Goal: Information Seeking & Learning: Learn about a topic

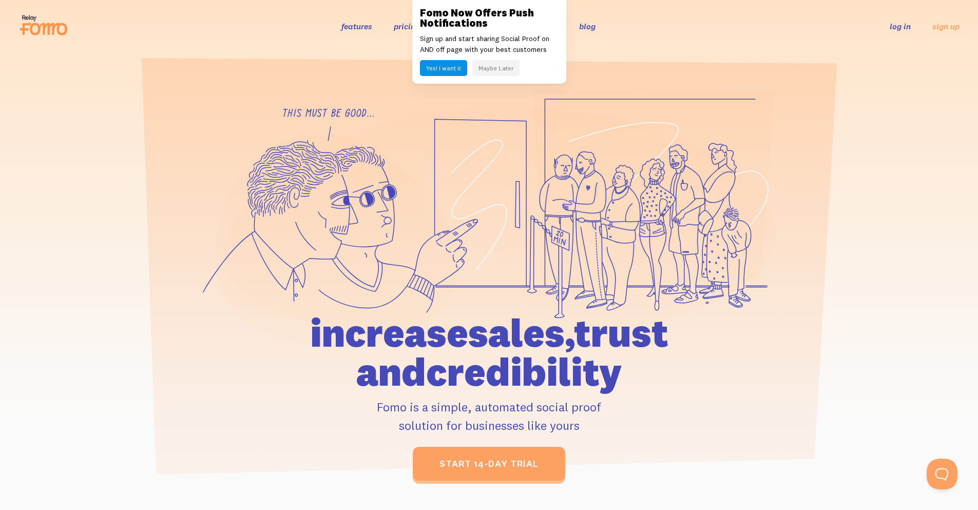
click at [496, 65] on button "Maybe Later" at bounding box center [495, 68] width 47 height 16
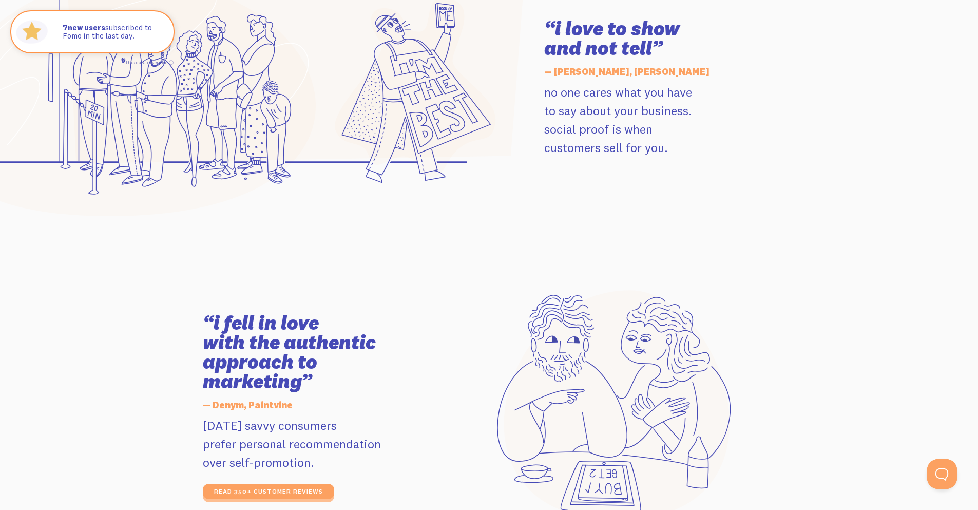
scroll to position [1694, 0]
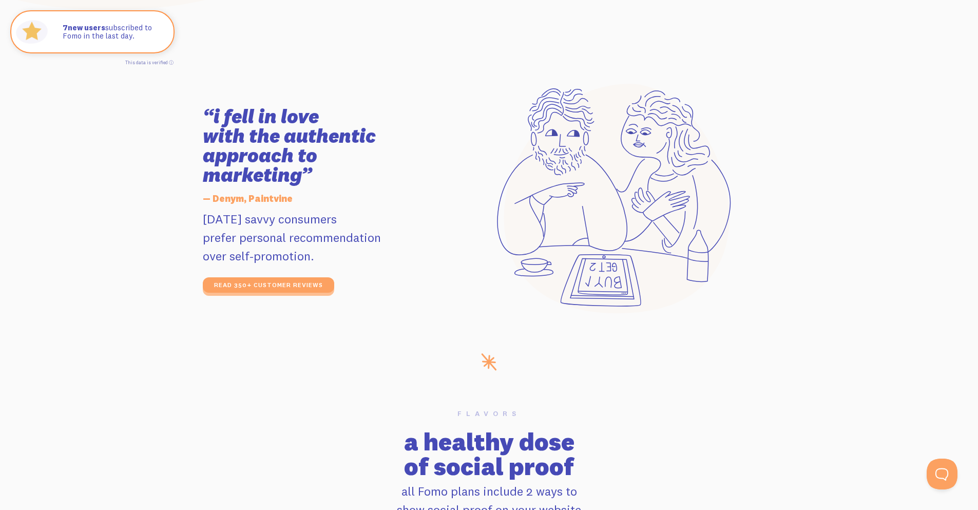
click at [379, 129] on h3 "“i fell in love with the authentic approach to marketing”" at bounding box center [318, 146] width 231 height 78
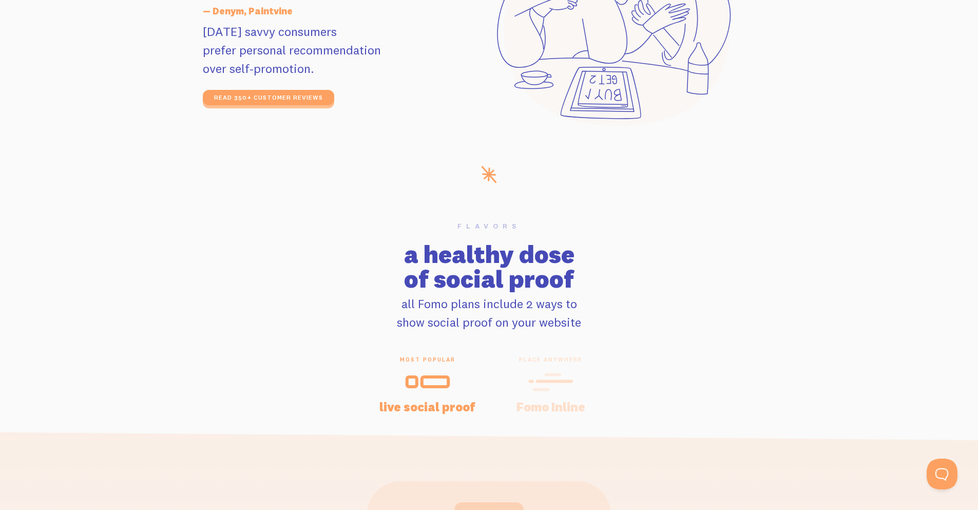
scroll to position [2053, 0]
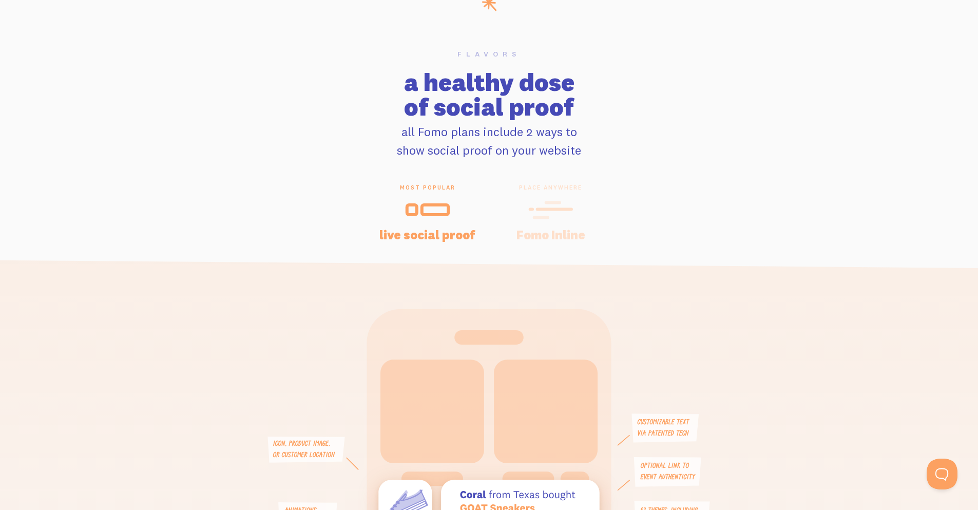
click at [360, 119] on h2 "a healthy dose of social proof" at bounding box center [489, 94] width 978 height 49
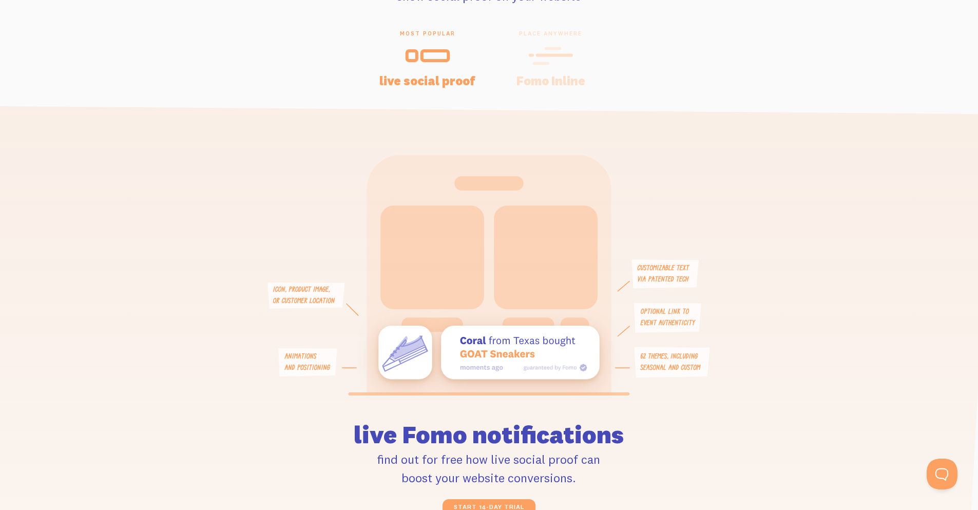
click at [541, 58] on icon at bounding box center [550, 55] width 45 height 23
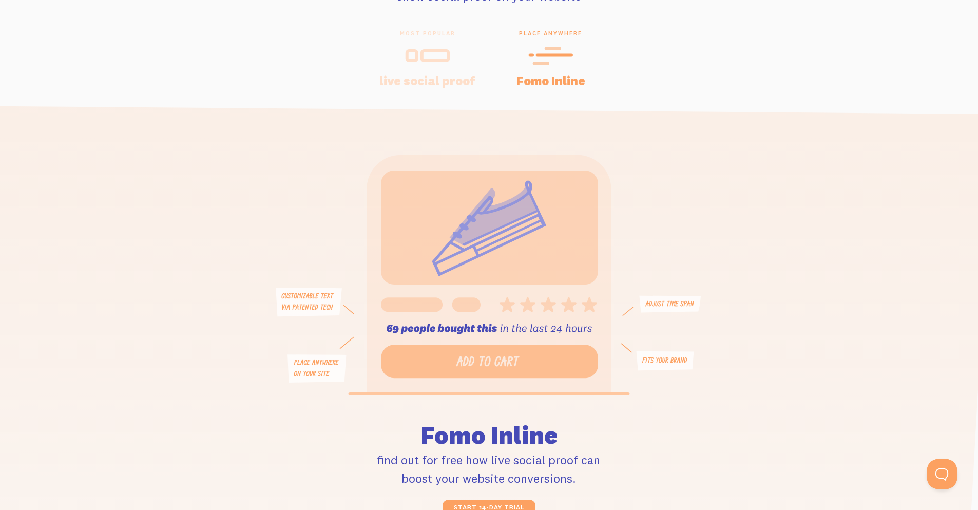
click at [420, 52] on icon at bounding box center [427, 55] width 45 height 23
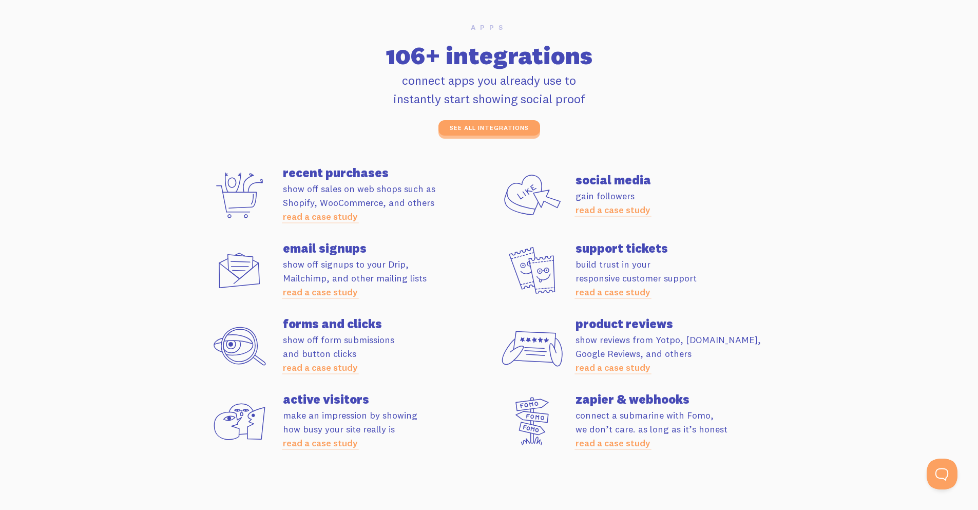
scroll to position [2823, 0]
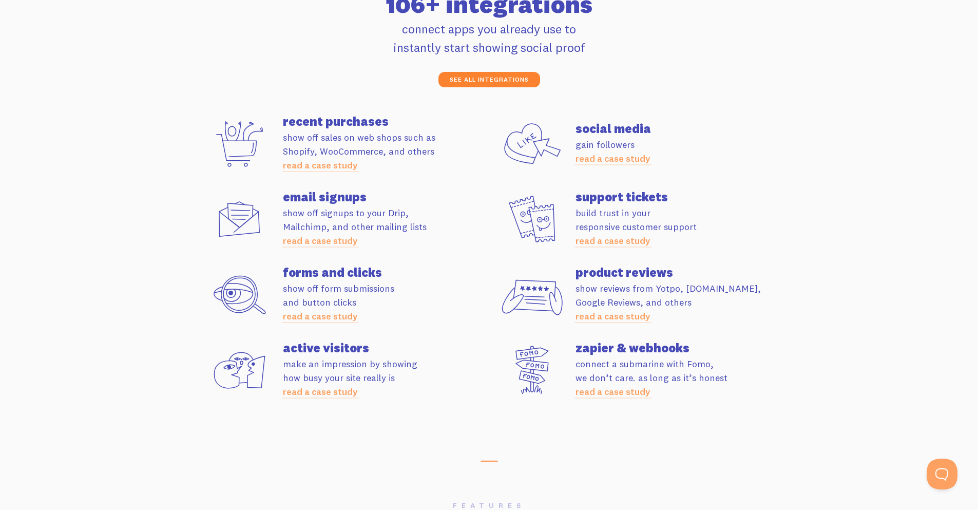
click at [461, 79] on link "see all integrations" at bounding box center [489, 79] width 102 height 15
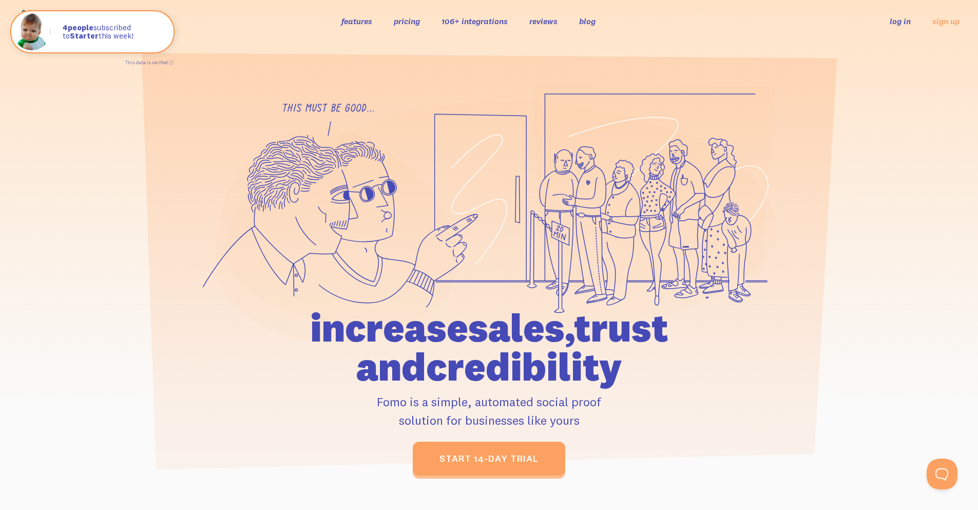
scroll to position [0, 0]
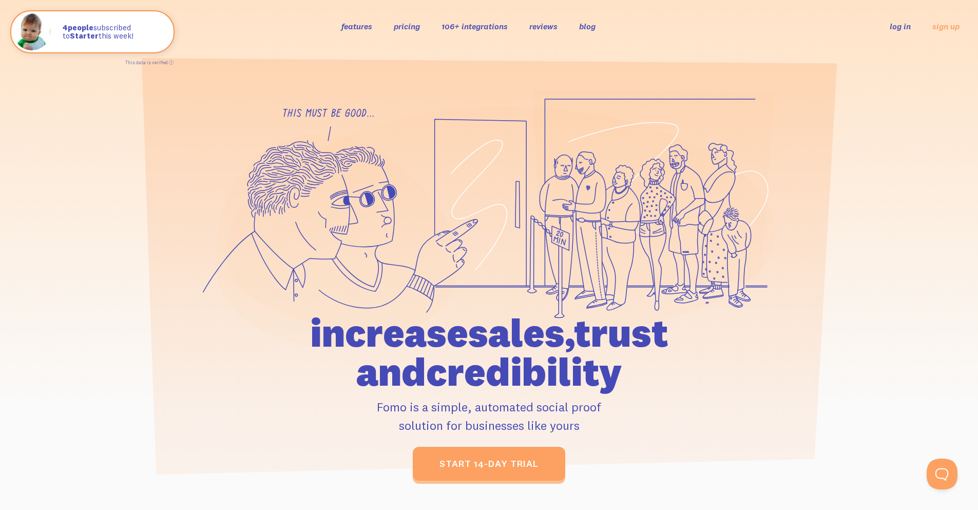
click at [404, 23] on link "pricing" at bounding box center [407, 26] width 26 height 10
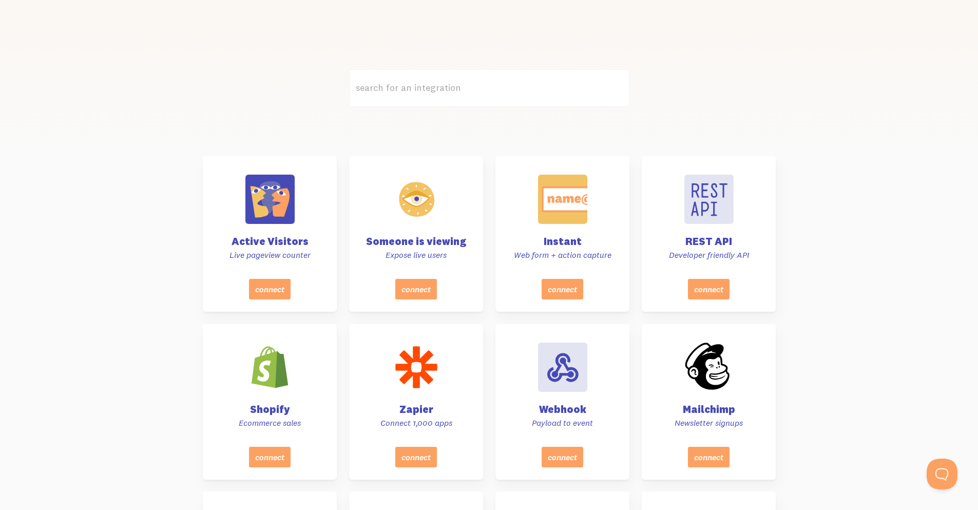
scroll to position [205, 0]
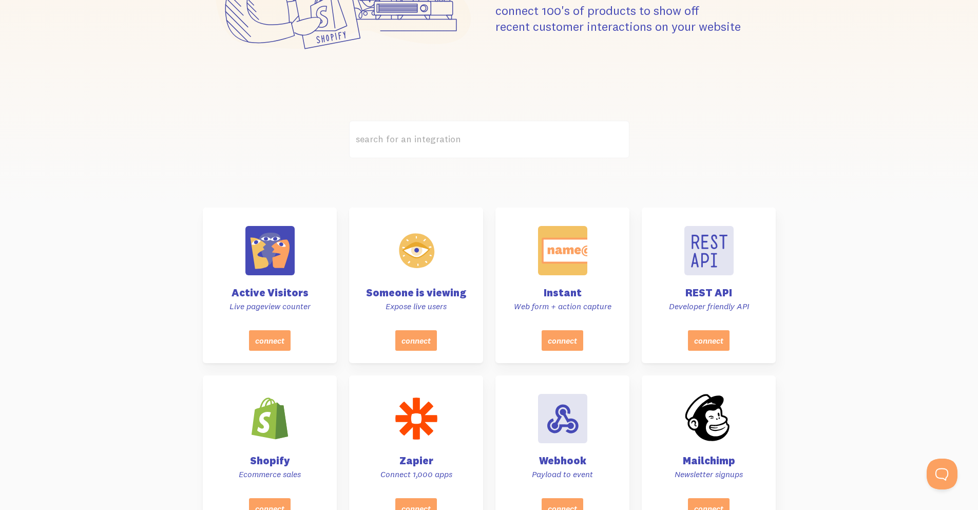
click at [432, 132] on label "search for an integration" at bounding box center [489, 139] width 280 height 37
click at [432, 132] on input "search for an integration" at bounding box center [489, 139] width 280 height 37
click at [456, 136] on label "search for an integration" at bounding box center [489, 139] width 280 height 37
click at [456, 136] on input "search for an integration" at bounding box center [489, 139] width 280 height 37
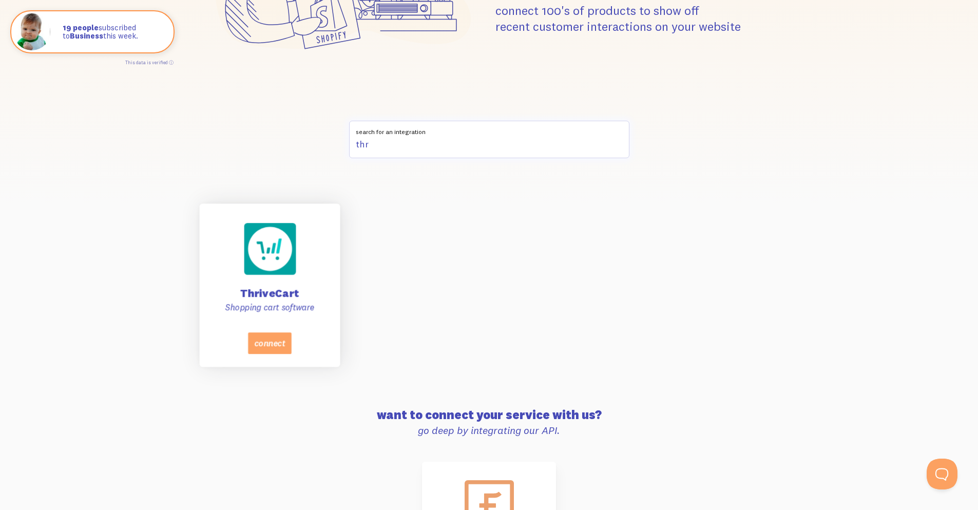
type input "thr"
click at [277, 279] on div "ThriveCart Shopping cart software" at bounding box center [269, 271] width 115 height 122
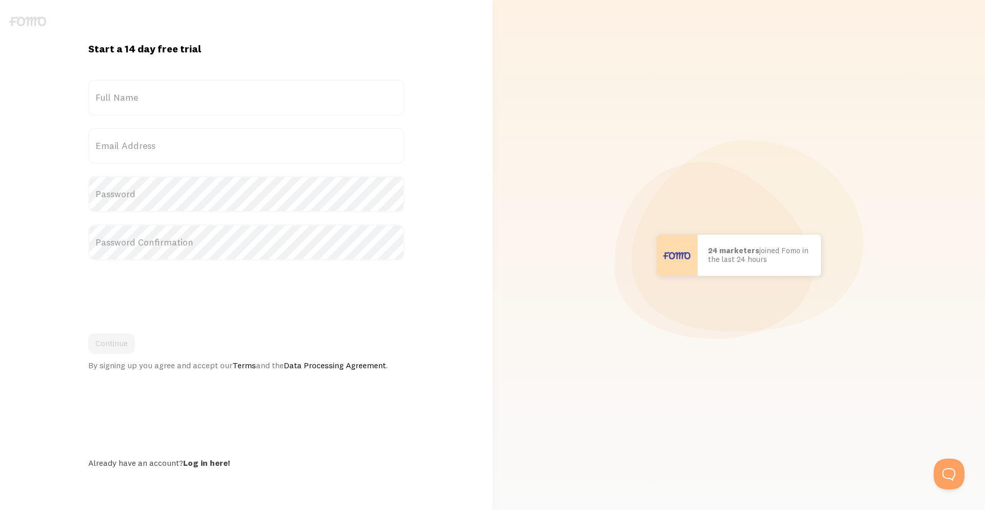
click at [701, 120] on div "Scott in San Francisco bought Sweet Ass Sunglasses 37 seconds ago Mr. Bean in E…" at bounding box center [739, 255] width 480 height 510
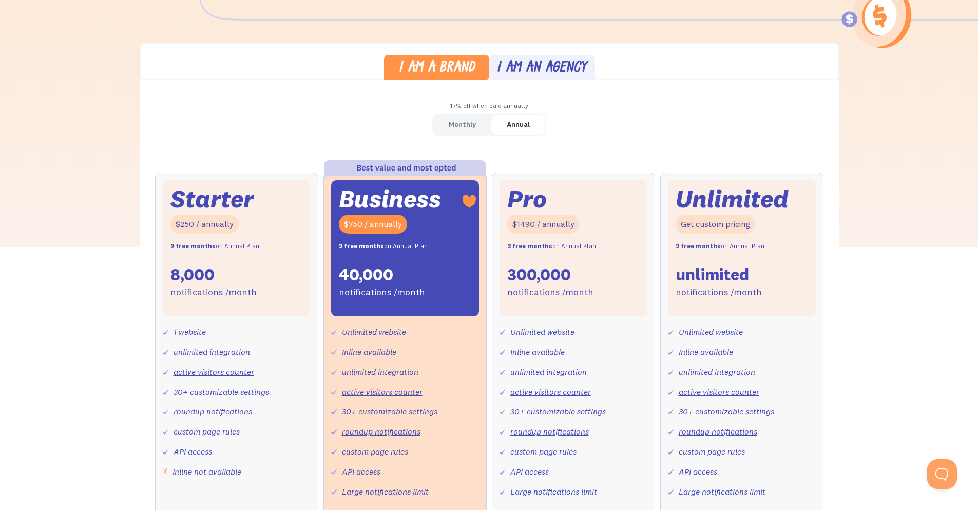
click at [469, 126] on div "Monthly" at bounding box center [462, 124] width 27 height 15
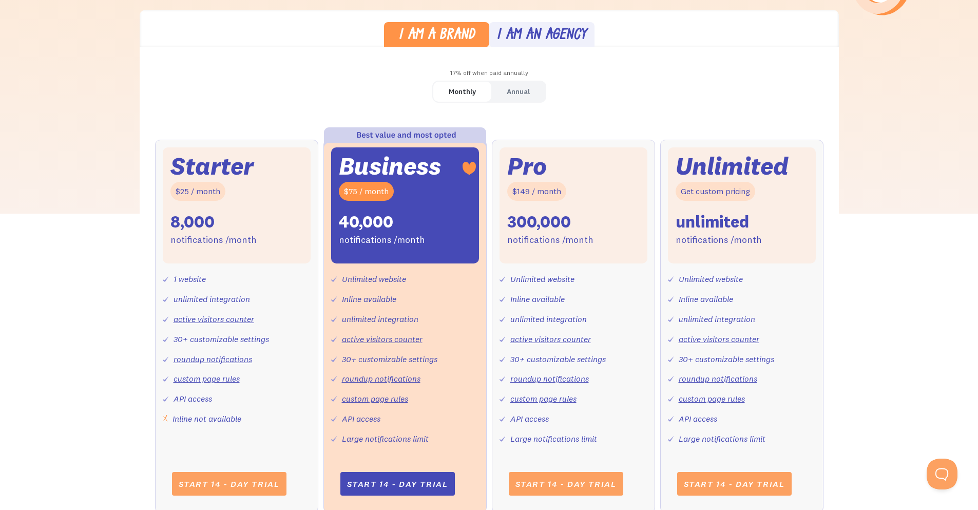
scroll to position [308, 0]
